Goal: Navigation & Orientation: Find specific page/section

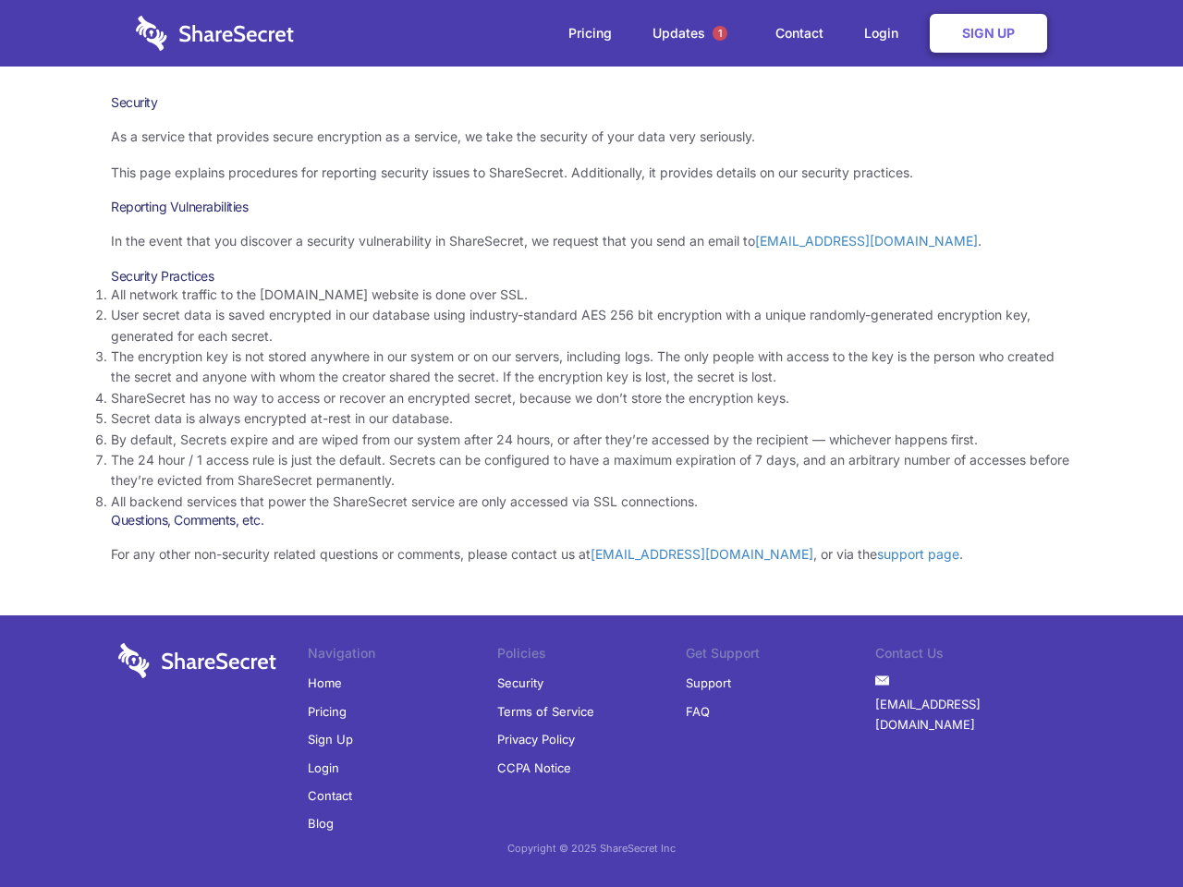
click at [591, 443] on li "By default, Secrets expire and are wiped from our system after 24 hours, or aft…" at bounding box center [591, 440] width 961 height 20
click at [720, 33] on span "1" at bounding box center [719, 33] width 15 height 15
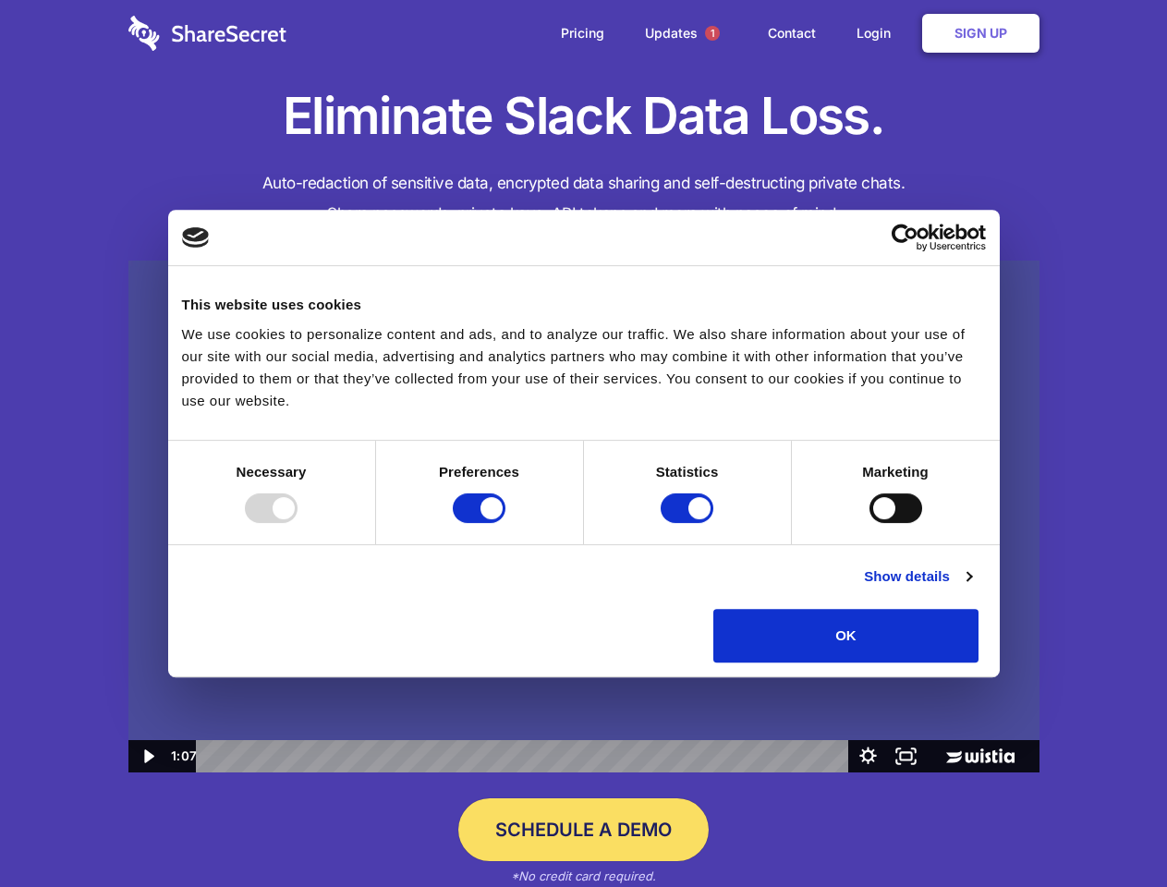
click at [583, 443] on img at bounding box center [583, 517] width 911 height 513
click at [297, 523] on div at bounding box center [271, 508] width 53 height 30
click at [505, 523] on input "Preferences" at bounding box center [479, 508] width 53 height 30
checkbox input "false"
click at [689, 523] on input "Statistics" at bounding box center [687, 508] width 53 height 30
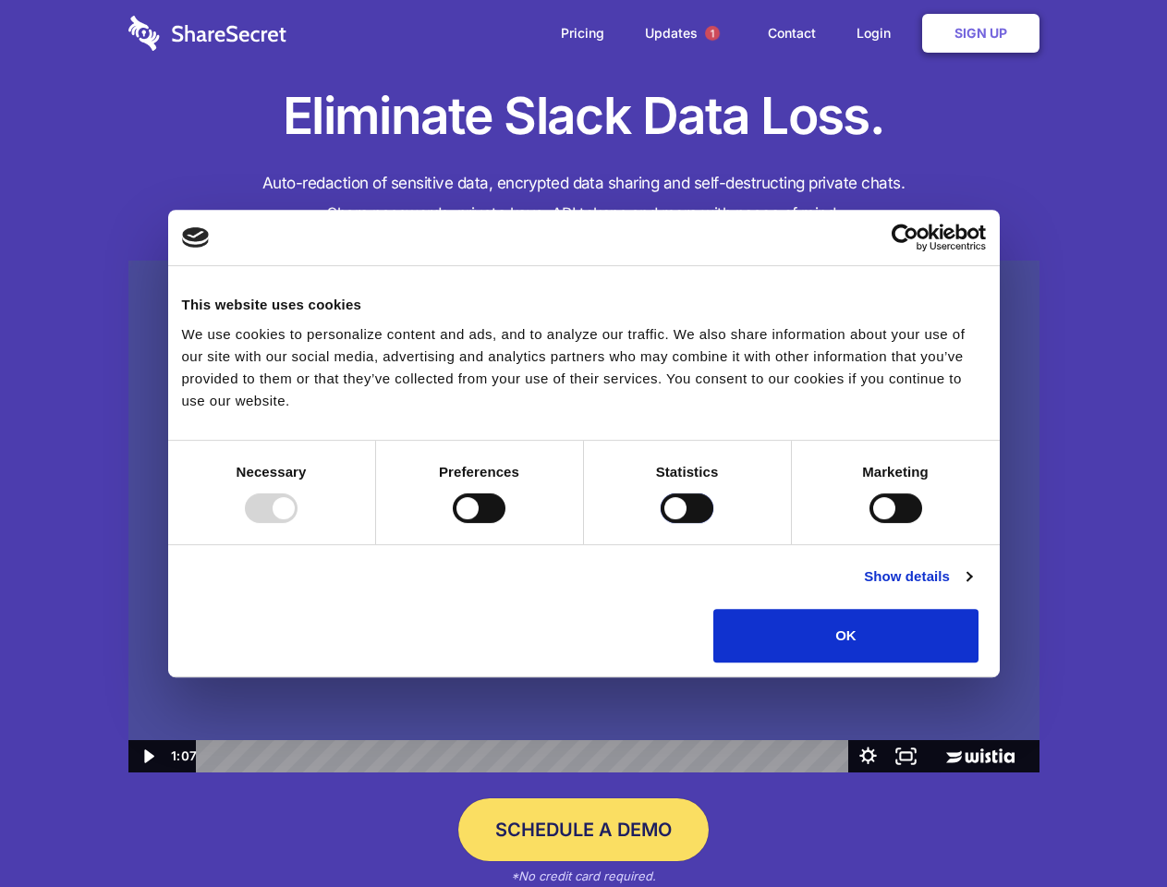
checkbox input "false"
click at [869, 523] on input "Marketing" at bounding box center [895, 508] width 53 height 30
checkbox input "true"
click at [971, 588] on link "Show details" at bounding box center [917, 576] width 107 height 22
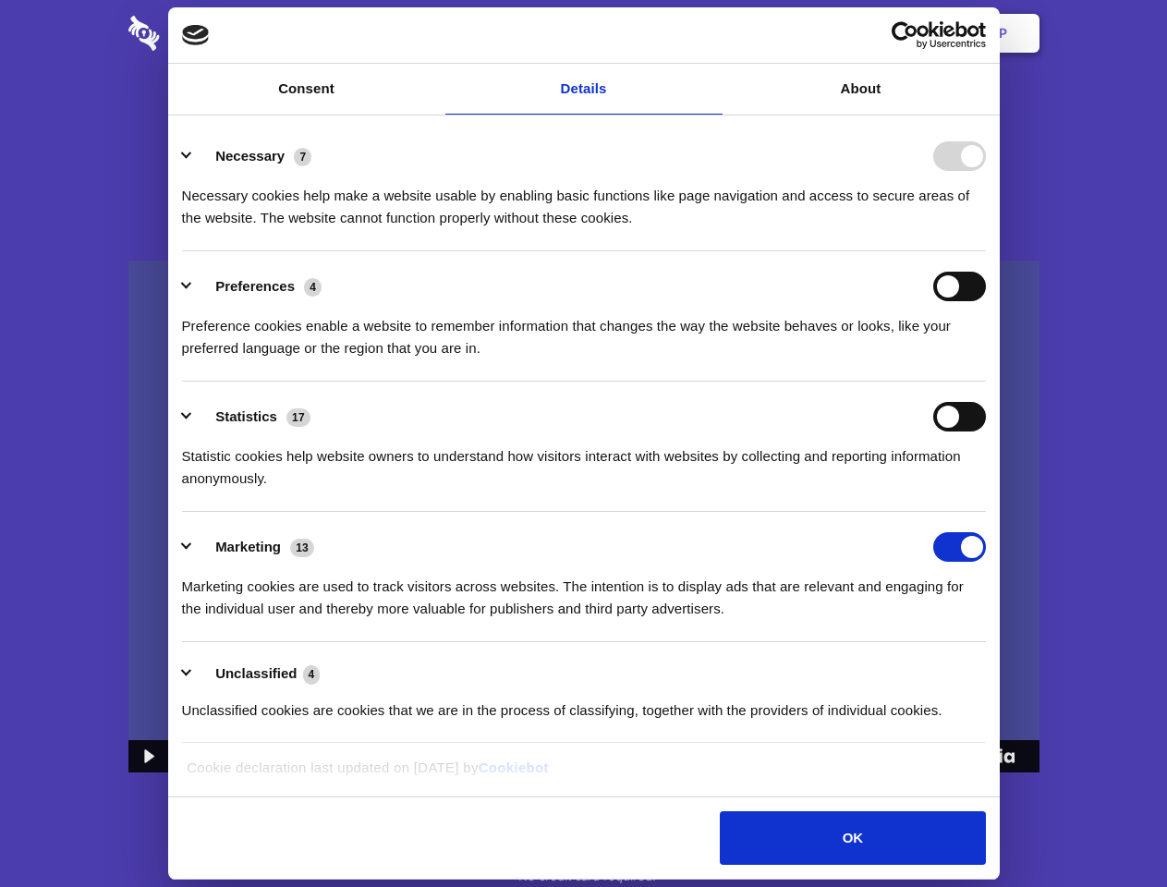
click at [986, 251] on li "Necessary 7 Necessary cookies help make a website usable by enabling basic func…" at bounding box center [584, 186] width 804 height 130
click at [711, 33] on span "1" at bounding box center [712, 33] width 15 height 15
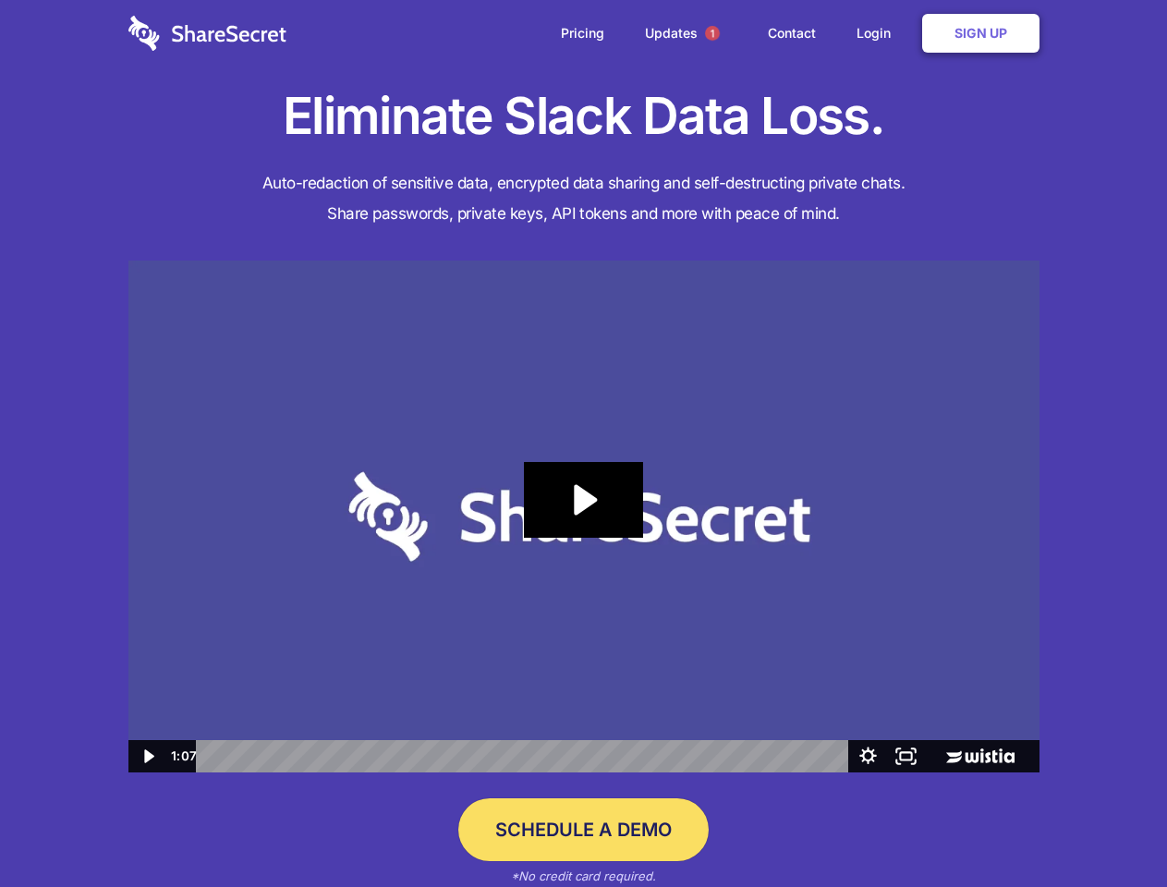
click at [584, 516] on icon "Play Video: Sharesecret Slack Extension" at bounding box center [583, 500] width 118 height 76
